Goal: Transaction & Acquisition: Register for event/course

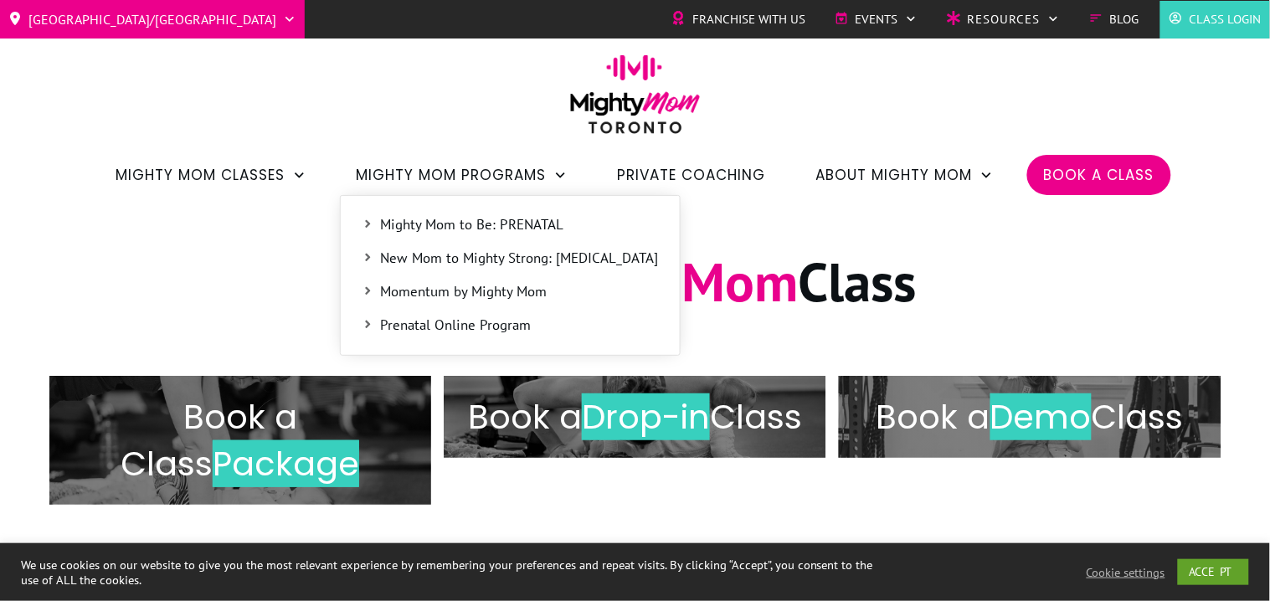
click at [503, 249] on span "New Mom to Mighty Strong: [MEDICAL_DATA]" at bounding box center [520, 259] width 278 height 22
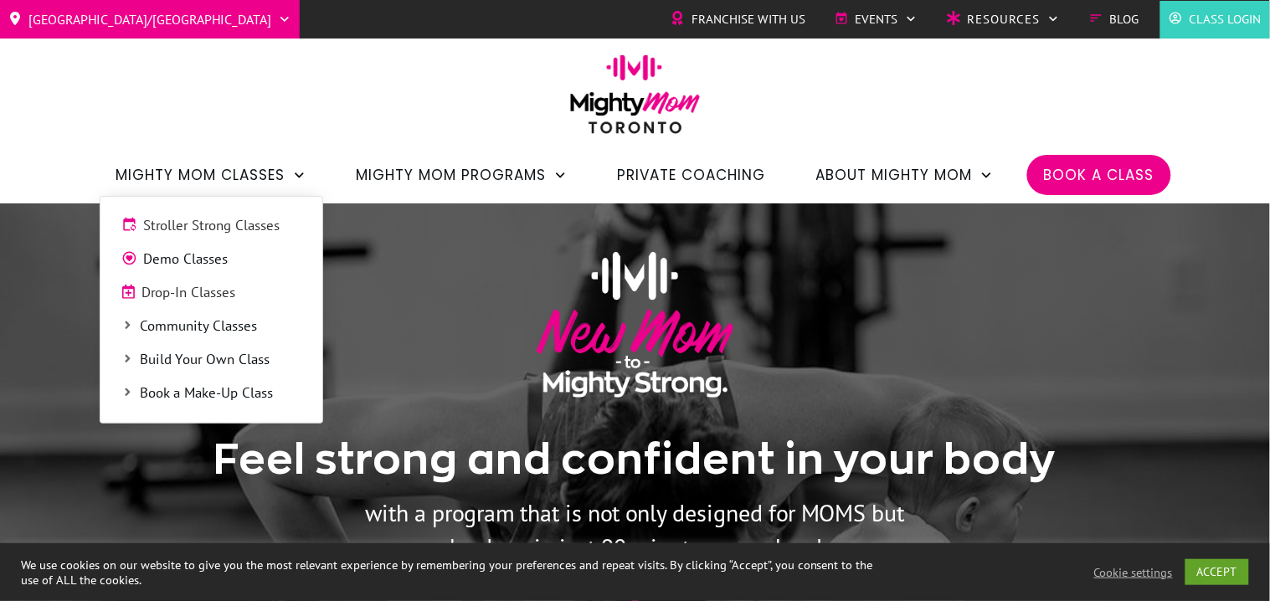
click at [199, 296] on span "Drop-In Classes" at bounding box center [221, 293] width 159 height 22
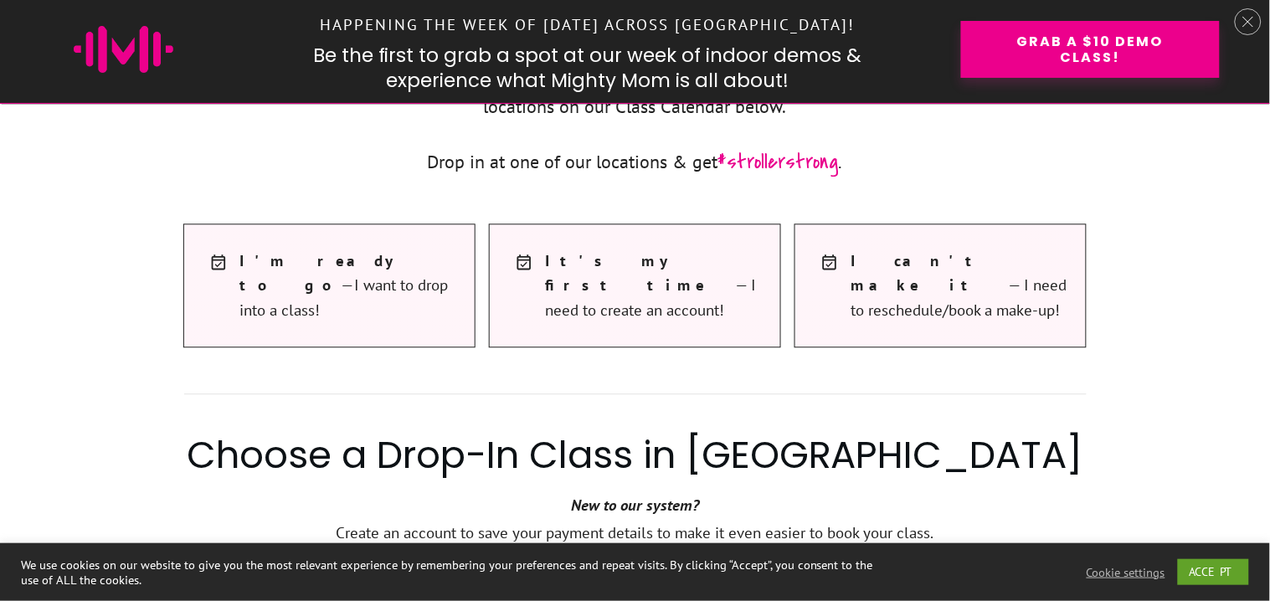
scroll to position [891, 0]
click at [372, 276] on span "I'm ready to go —I want to drop into a class!" at bounding box center [349, 284] width 218 height 74
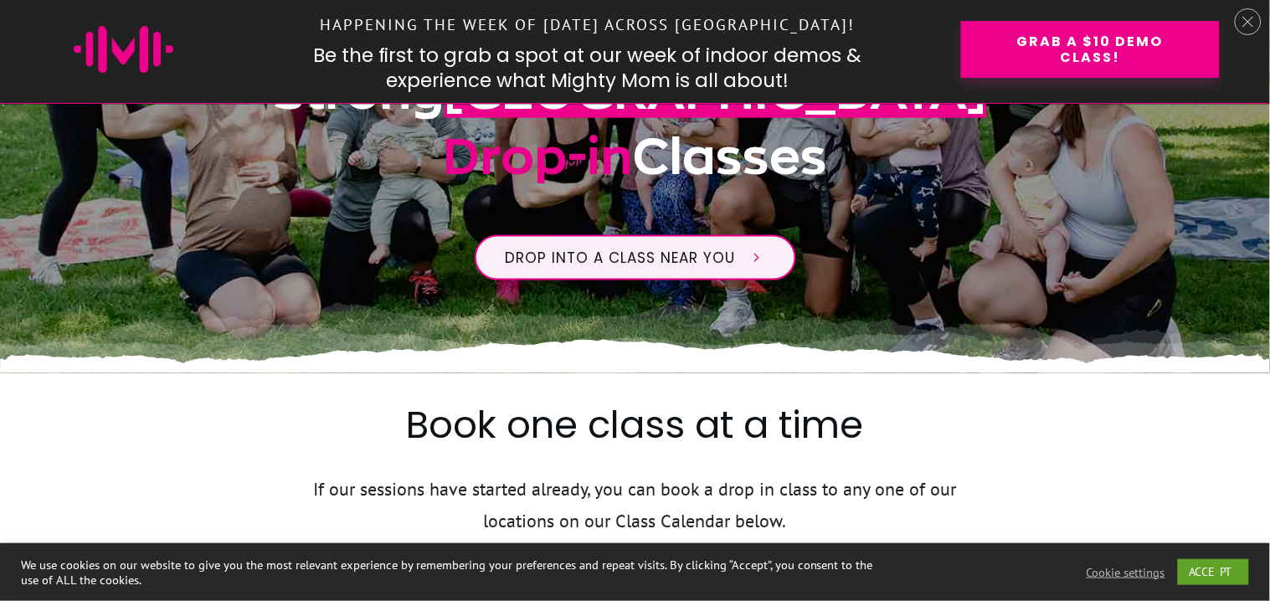
scroll to position [229, 0]
